Goal: Book appointment/travel/reservation

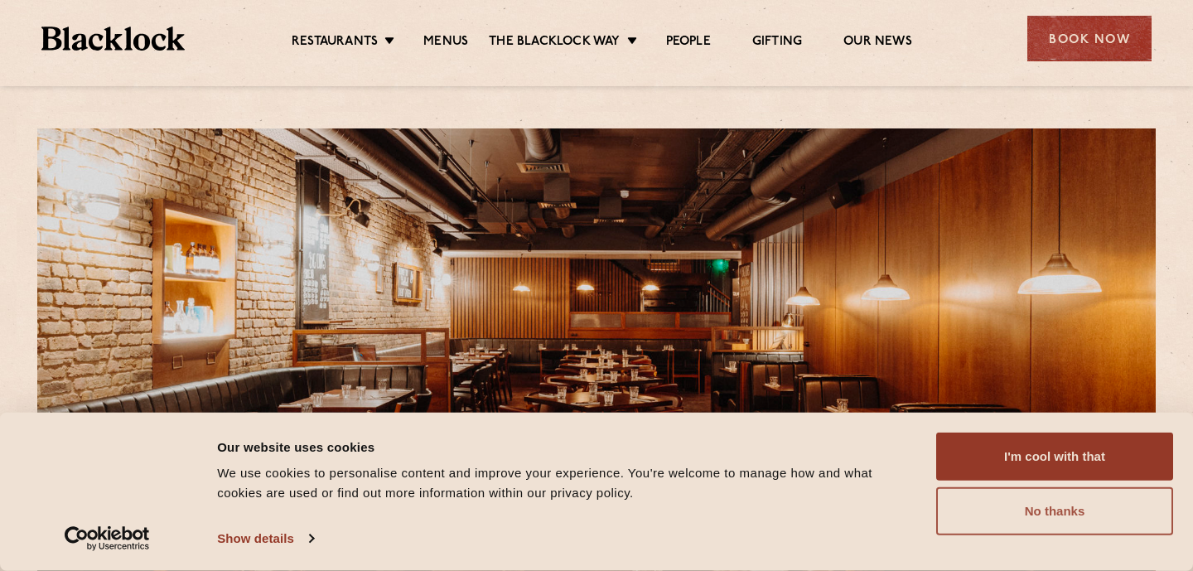
click at [1077, 510] on button "No thanks" at bounding box center [1054, 511] width 237 height 48
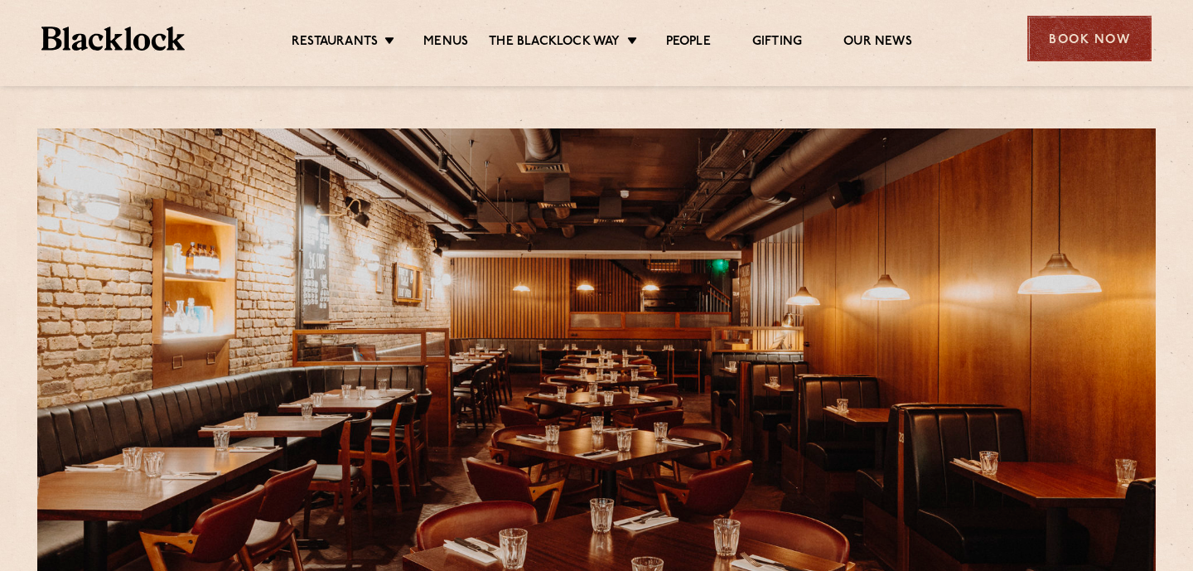
click at [1080, 35] on div "Book Now" at bounding box center [1089, 39] width 124 height 46
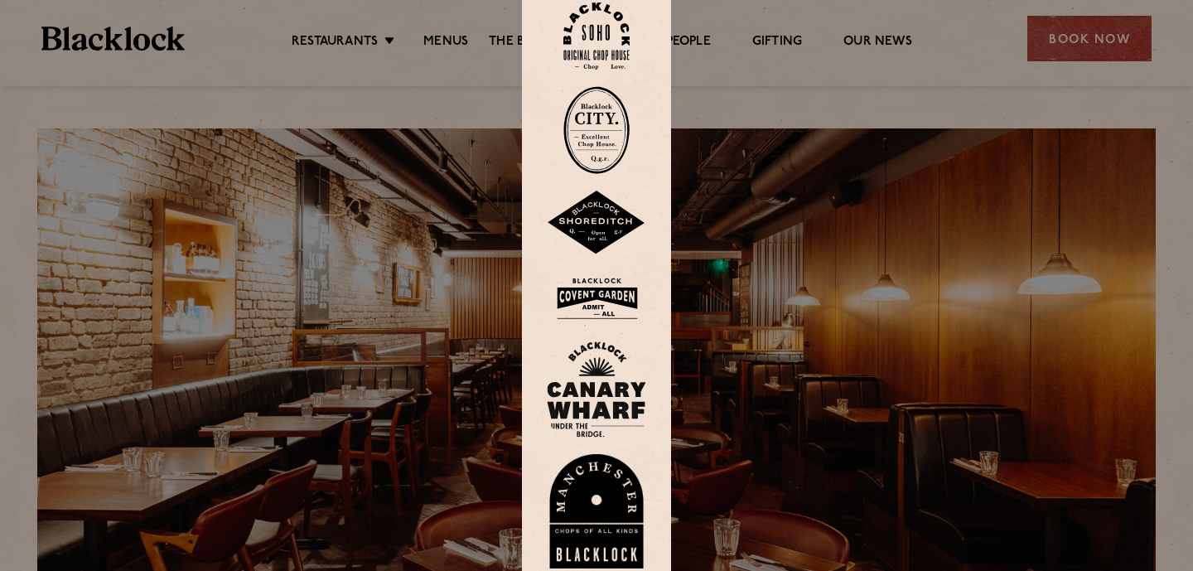
click at [602, 305] on img at bounding box center [596, 299] width 99 height 54
